Goal: Task Accomplishment & Management: Use online tool/utility

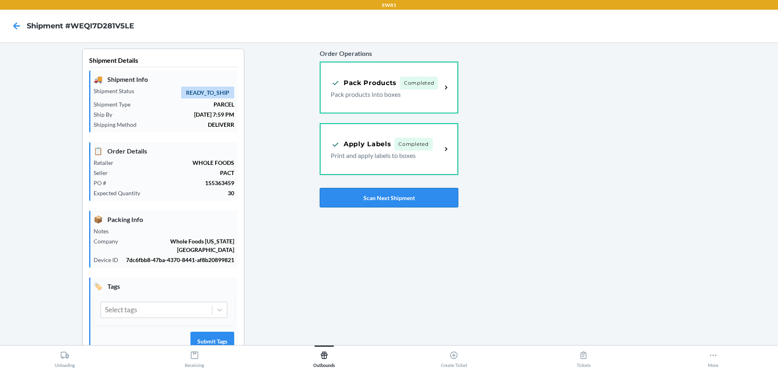
click at [401, 201] on button "Scan Next Shipment" at bounding box center [389, 197] width 139 height 19
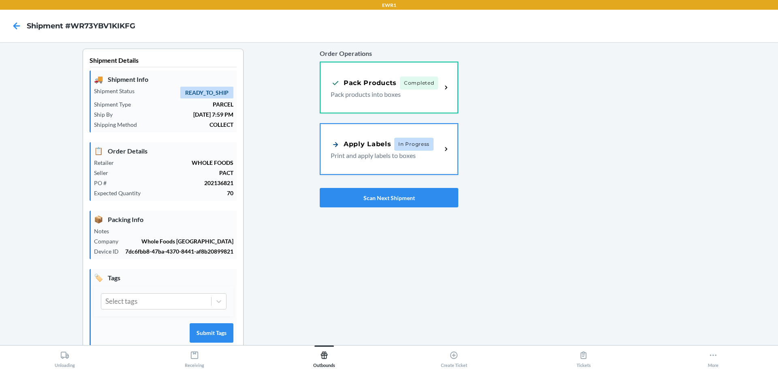
drag, startPoint x: 385, startPoint y: 167, endPoint x: 390, endPoint y: 165, distance: 6.0
click at [385, 167] on div "Apply Labels In Progress Print and apply labels to boxes" at bounding box center [389, 149] width 137 height 50
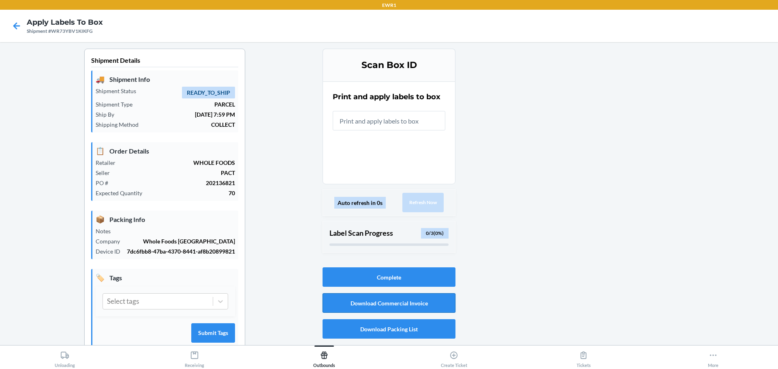
click at [411, 299] on button "Download Commercial Invoice" at bounding box center [389, 303] width 133 height 19
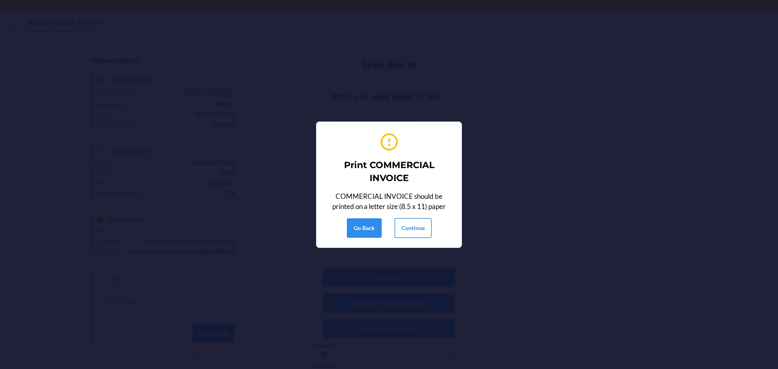
click at [420, 233] on button "Continue" at bounding box center [413, 228] width 37 height 19
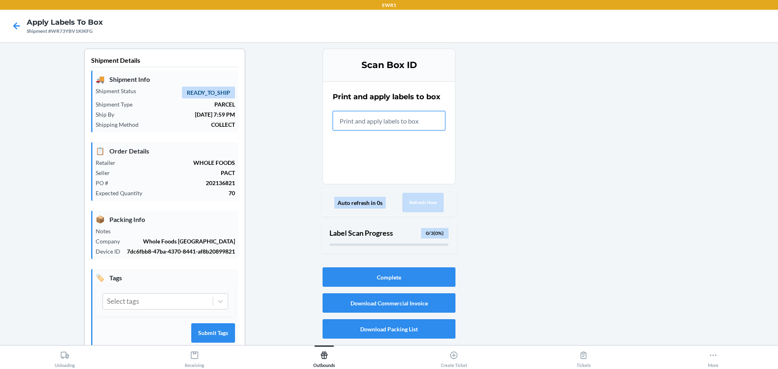
click at [424, 117] on input "text" at bounding box center [389, 120] width 113 height 19
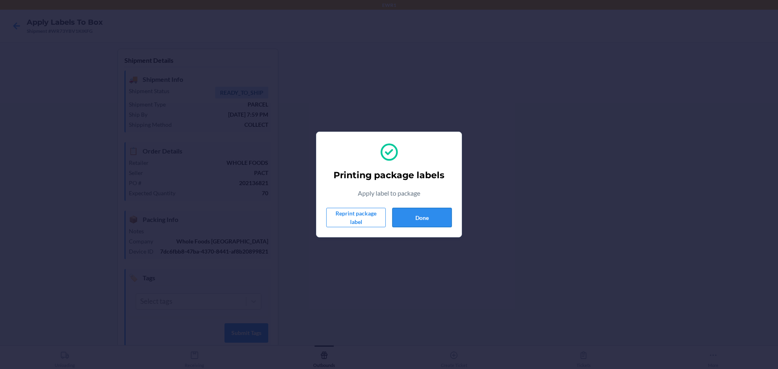
click at [448, 220] on button "Done" at bounding box center [422, 217] width 60 height 19
drag, startPoint x: 421, startPoint y: 198, endPoint x: 414, endPoint y: 209, distance: 13.1
click at [420, 200] on div "Printing package labels Apply label to package Reprint package label Done" at bounding box center [389, 185] width 126 height 92
click at [414, 209] on button "Done" at bounding box center [422, 217] width 60 height 19
click at [431, 220] on button "Done" at bounding box center [422, 217] width 60 height 19
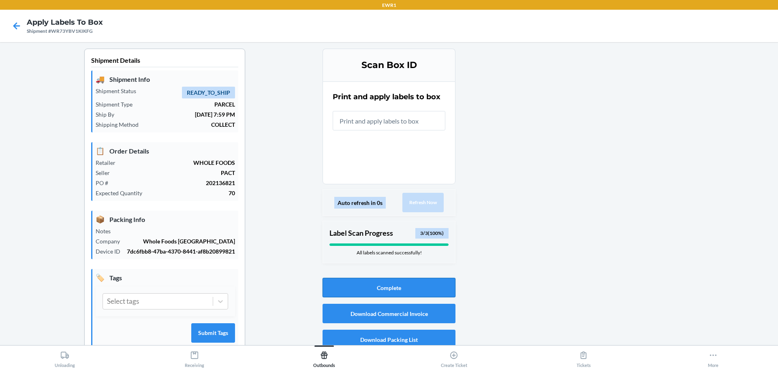
click at [426, 295] on button "Complete" at bounding box center [389, 287] width 133 height 19
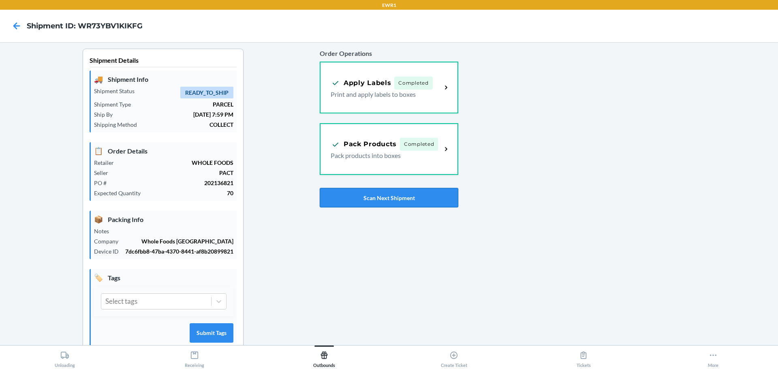
click at [353, 197] on button "Scan Next Shipment" at bounding box center [389, 197] width 139 height 19
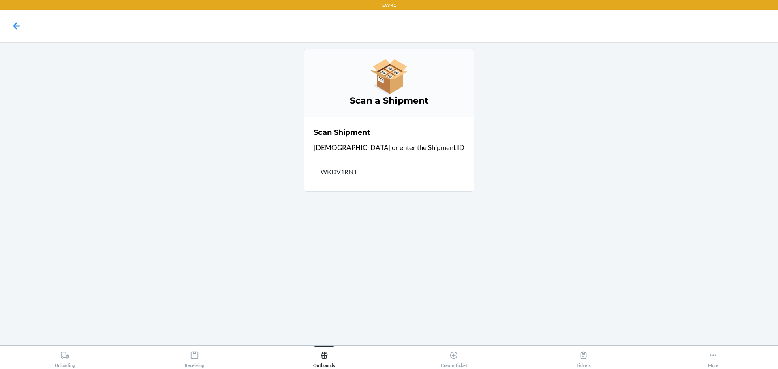
type input "WKDV1RN1C"
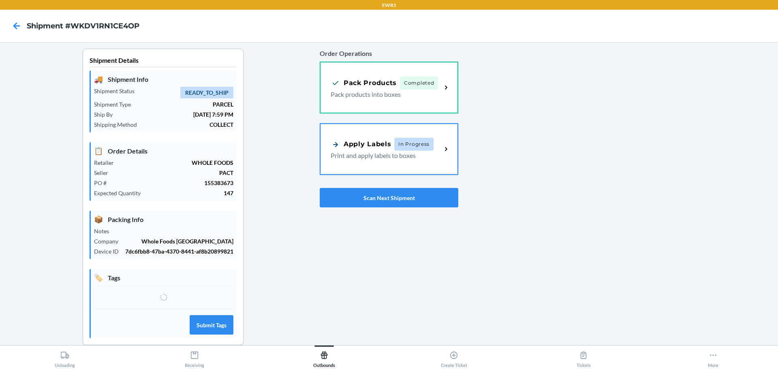
click at [349, 142] on div "Apply Labels" at bounding box center [361, 144] width 60 height 10
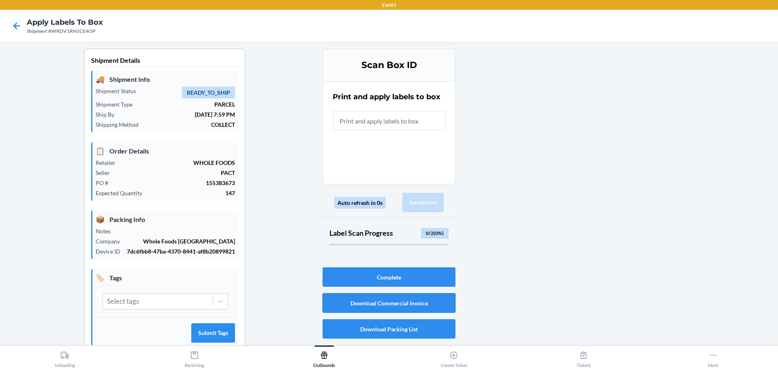
click at [413, 306] on button "Download Commercial Invoice" at bounding box center [389, 303] width 133 height 19
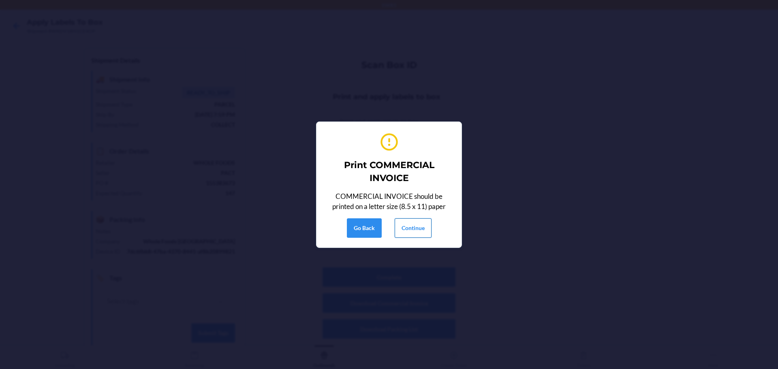
click at [410, 232] on button "Continue" at bounding box center [413, 228] width 37 height 19
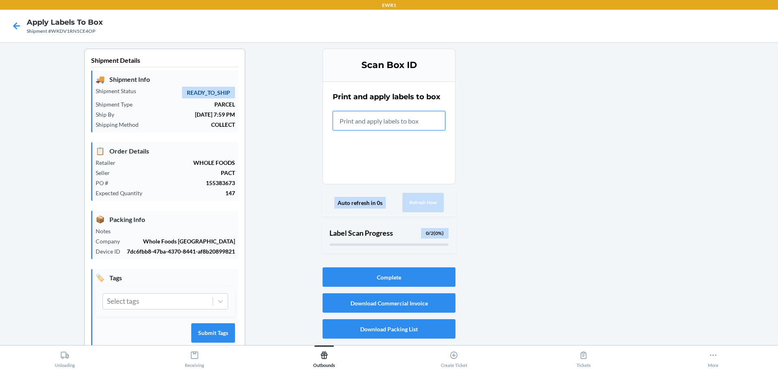
click at [412, 126] on input "text" at bounding box center [389, 120] width 113 height 19
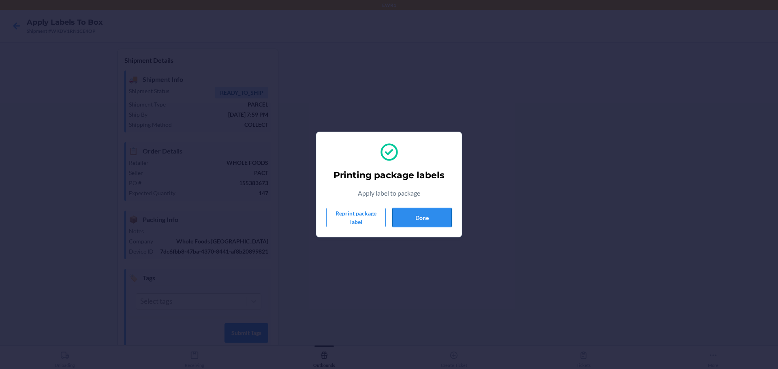
click at [439, 218] on button "Done" at bounding box center [422, 217] width 60 height 19
click at [422, 233] on section "Printing package labels Apply label to package Reprint package label Done" at bounding box center [389, 185] width 146 height 106
click at [439, 219] on button "Done" at bounding box center [422, 217] width 60 height 19
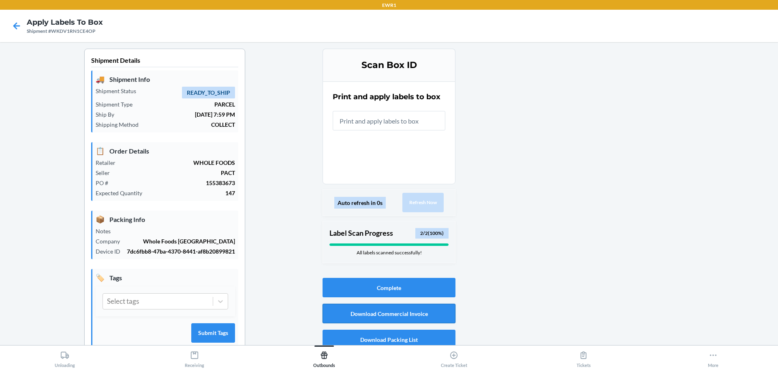
click at [392, 312] on button "Download Commercial Invoice" at bounding box center [389, 313] width 133 height 19
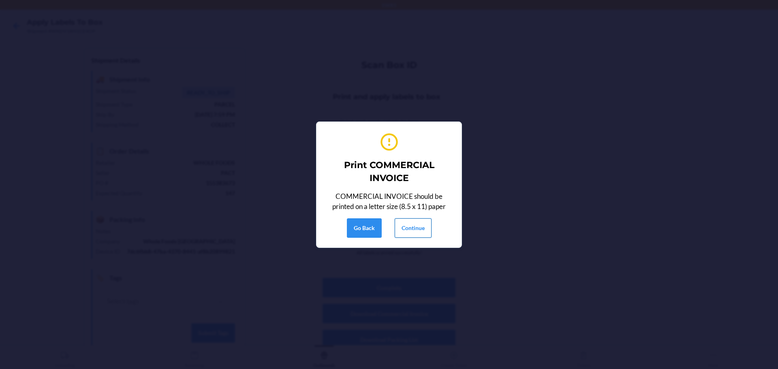
click at [407, 220] on button "Continue" at bounding box center [413, 228] width 37 height 19
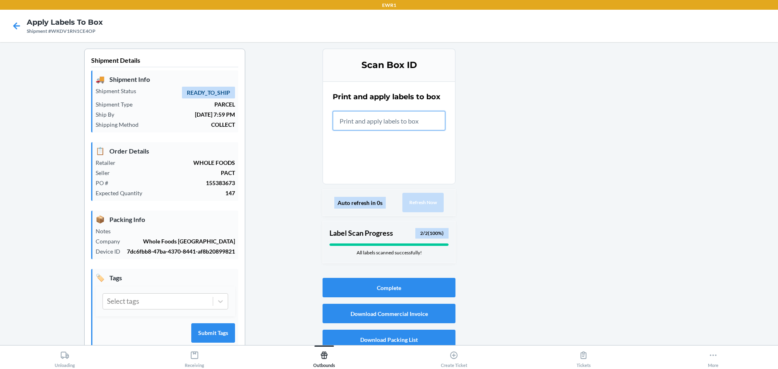
click at [417, 119] on input "text" at bounding box center [389, 120] width 113 height 19
